Goal: Transaction & Acquisition: Purchase product/service

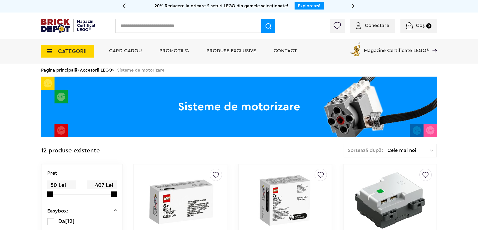
click at [65, 52] on span "CATEGORII" at bounding box center [72, 52] width 29 height 6
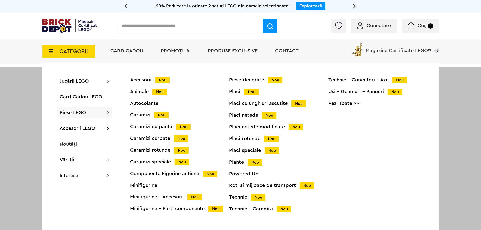
click at [252, 213] on div "Piese decorate Nou Placi Nou Placi cu unghiuri ascutite Nou Placi netede Nou Pl…" at bounding box center [278, 147] width 99 height 141
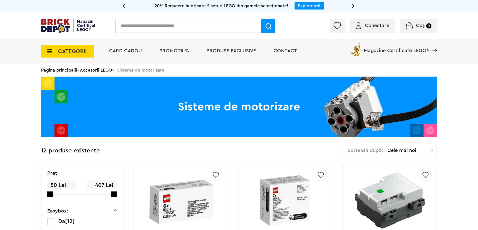
click at [178, 48] on span "PROMOȚII %" at bounding box center [174, 50] width 30 height 5
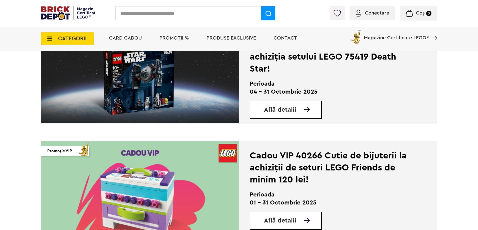
scroll to position [501, 0]
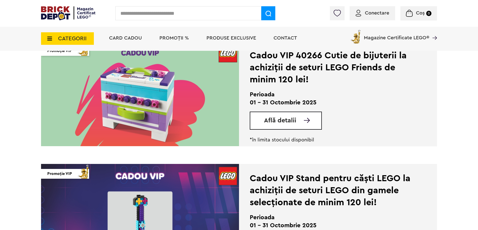
click at [62, 36] on span "CATEGORII" at bounding box center [72, 39] width 29 height 6
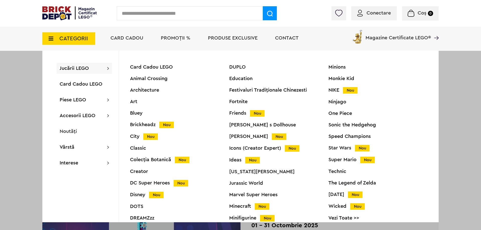
click at [71, 69] on span "Jucării LEGO" at bounding box center [74, 68] width 29 height 5
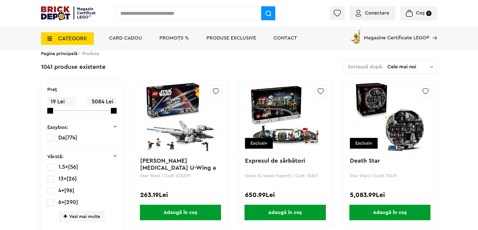
scroll to position [25, 0]
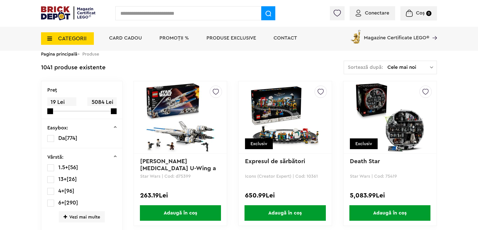
click at [360, 163] on link "Death Star" at bounding box center [365, 161] width 30 height 6
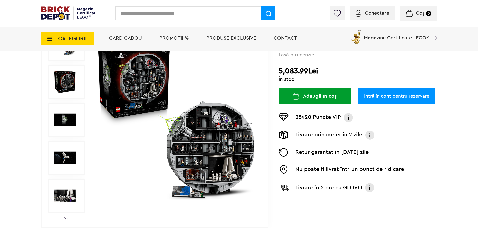
scroll to position [75, 0]
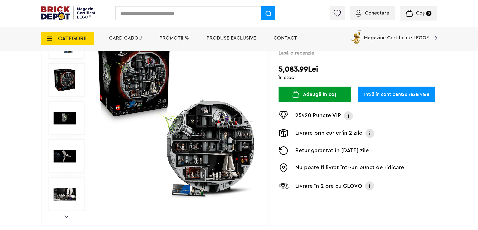
click at [230, 154] on img at bounding box center [176, 118] width 161 height 161
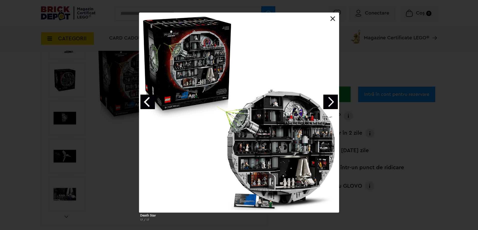
click at [333, 96] on link "Next image" at bounding box center [330, 102] width 15 height 15
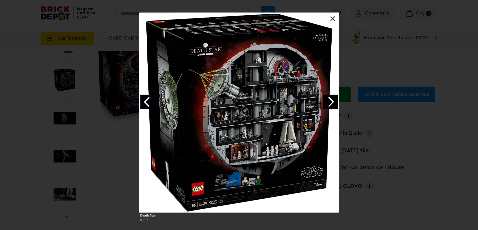
click at [333, 96] on link "Next image" at bounding box center [330, 102] width 15 height 15
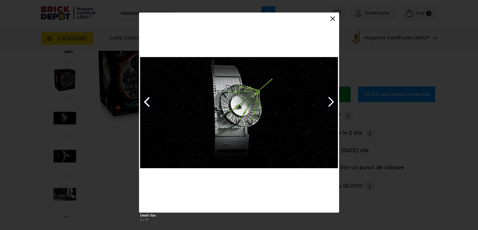
click at [333, 96] on link "Next image" at bounding box center [330, 102] width 15 height 15
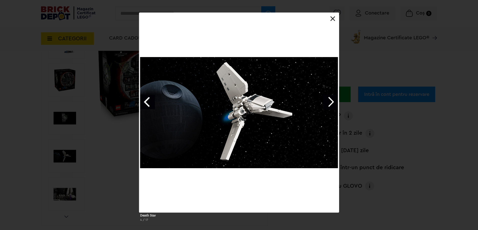
click at [333, 96] on link "Next image" at bounding box center [330, 102] width 15 height 15
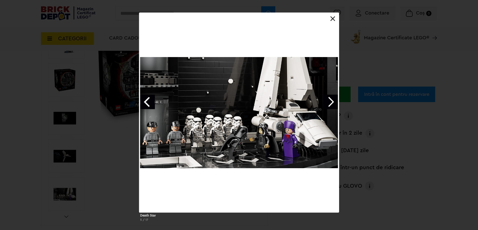
click at [333, 96] on link "Next image" at bounding box center [330, 102] width 15 height 15
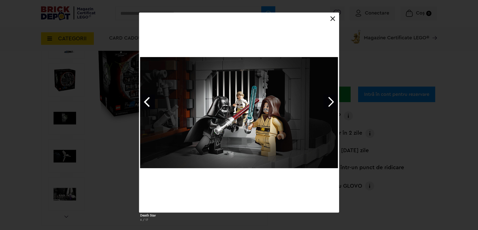
click at [333, 96] on link "Next image" at bounding box center [330, 102] width 15 height 15
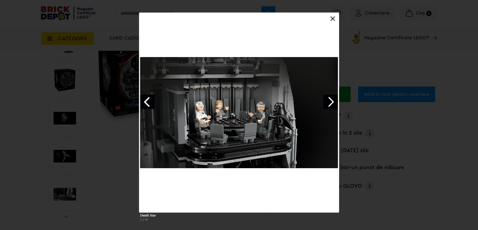
click at [331, 17] on link at bounding box center [332, 18] width 5 height 5
